Goal: Information Seeking & Learning: Compare options

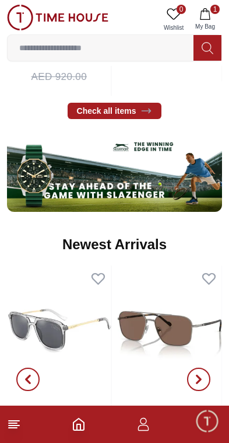
click at [133, 43] on input at bounding box center [101, 47] width 186 height 23
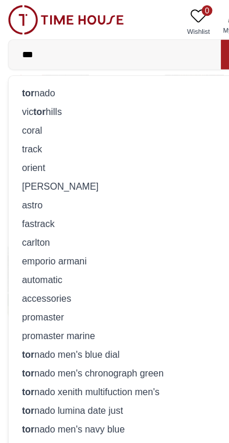
type input "***"
click at [113, 76] on div "tor nado" at bounding box center [115, 82] width 200 height 16
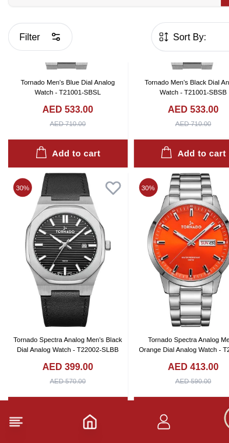
scroll to position [5787, 0]
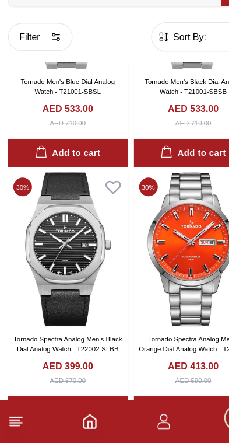
click at [36, 233] on img at bounding box center [59, 273] width 105 height 135
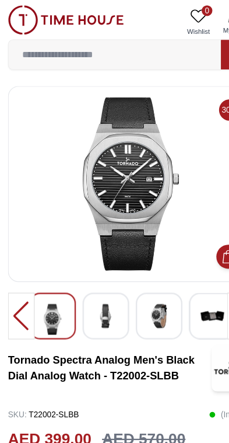
click at [89, 282] on img at bounding box center [92, 276] width 21 height 21
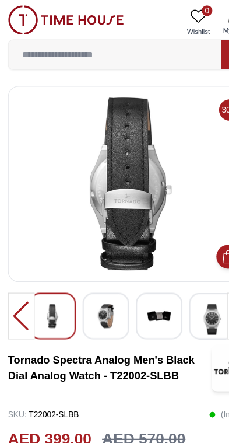
click at [140, 278] on img at bounding box center [139, 276] width 21 height 21
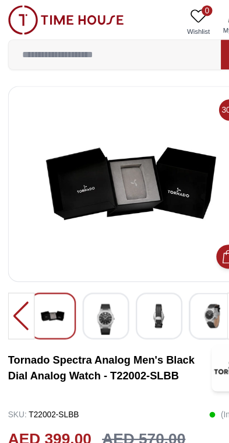
click at [176, 280] on img at bounding box center [186, 276] width 21 height 21
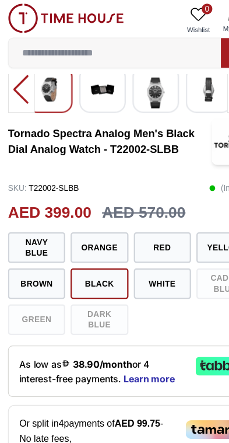
scroll to position [195, 0]
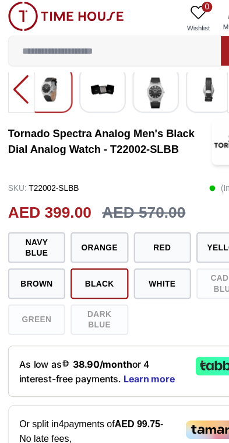
click at [147, 246] on button "White" at bounding box center [142, 251] width 50 height 27
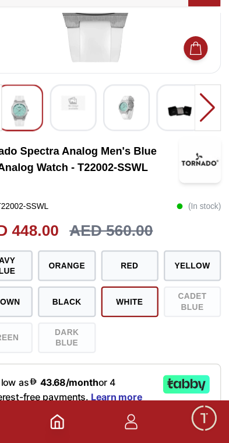
scroll to position [128, 0]
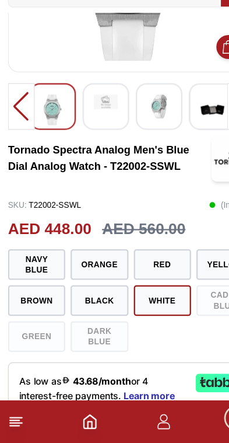
click at [22, 273] on button "Navy blue" at bounding box center [32, 286] width 50 height 27
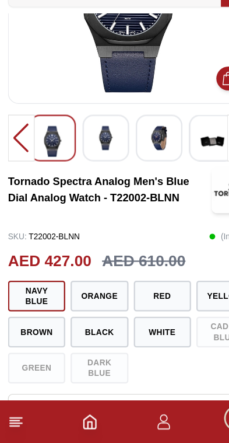
scroll to position [109, 0]
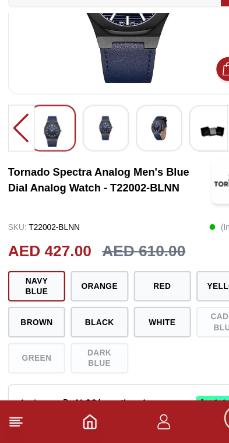
click at [31, 324] on button "Brown" at bounding box center [32, 337] width 50 height 27
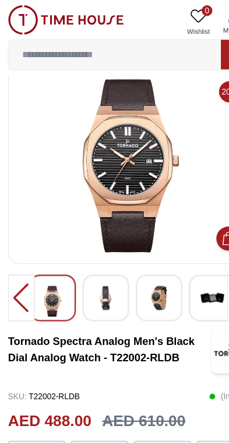
scroll to position [15, 0]
